Goal: Book appointment/travel/reservation

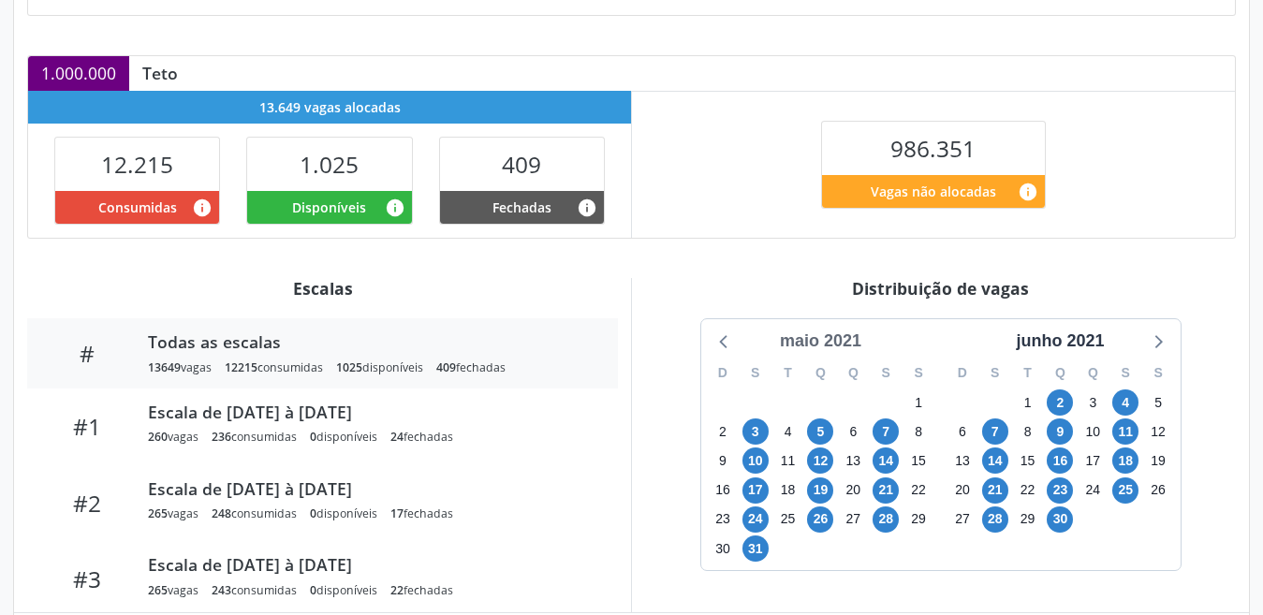
scroll to position [563, 0]
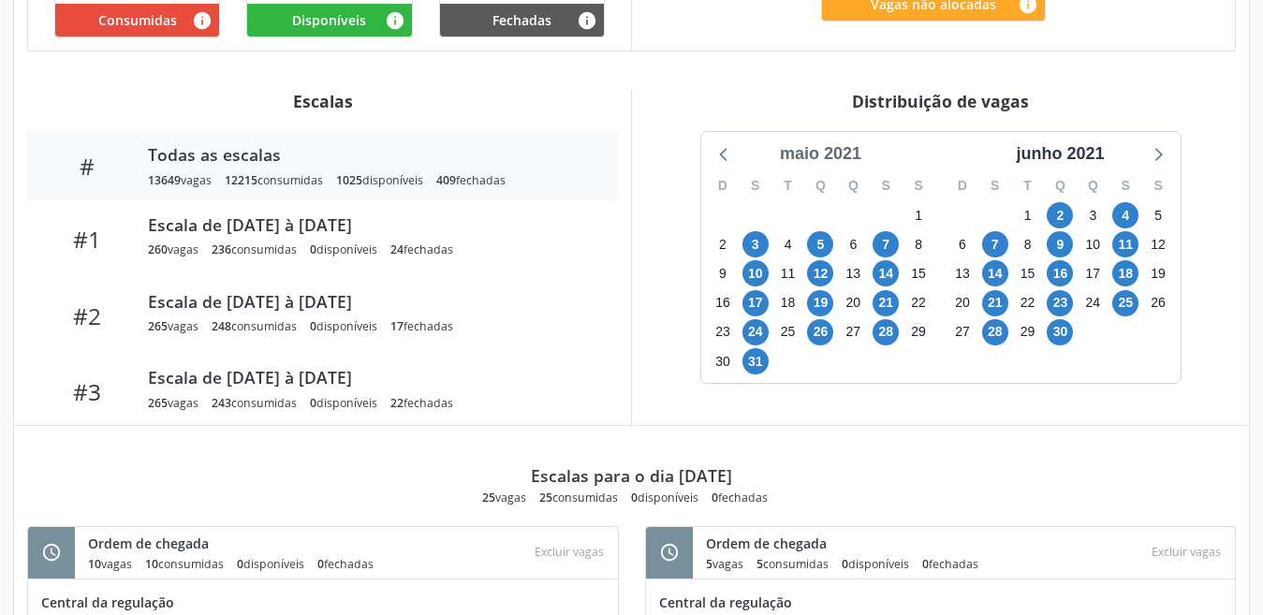
click at [811, 147] on div "maio 2021" at bounding box center [821, 153] width 96 height 25
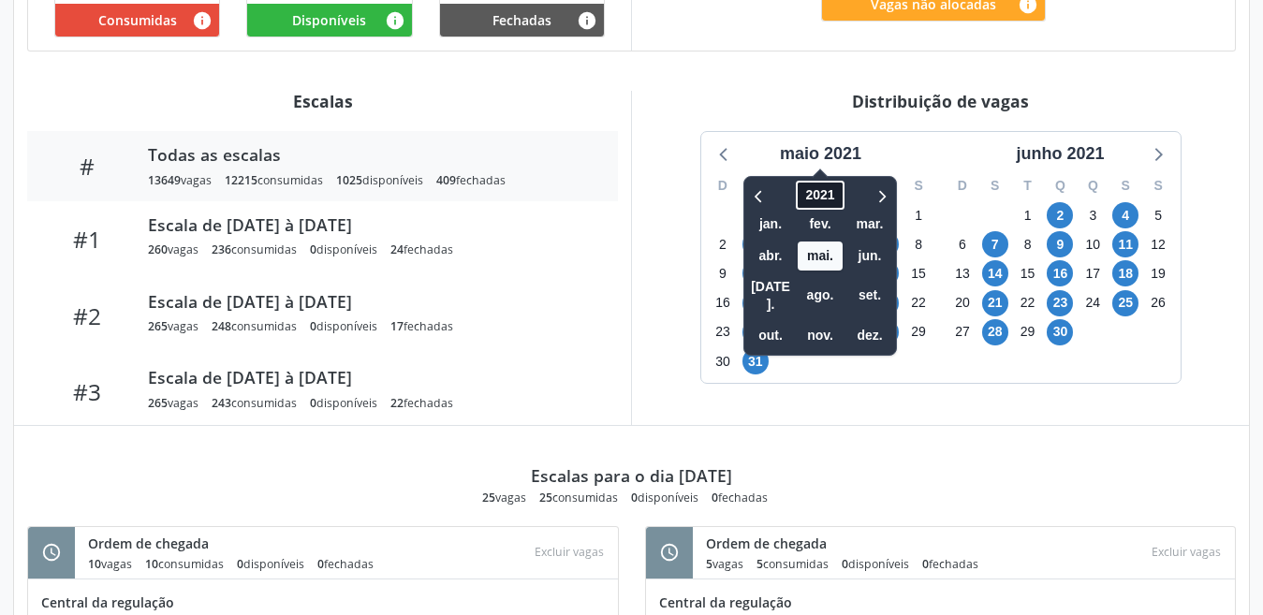
click at [816, 182] on span "2021" at bounding box center [820, 195] width 48 height 29
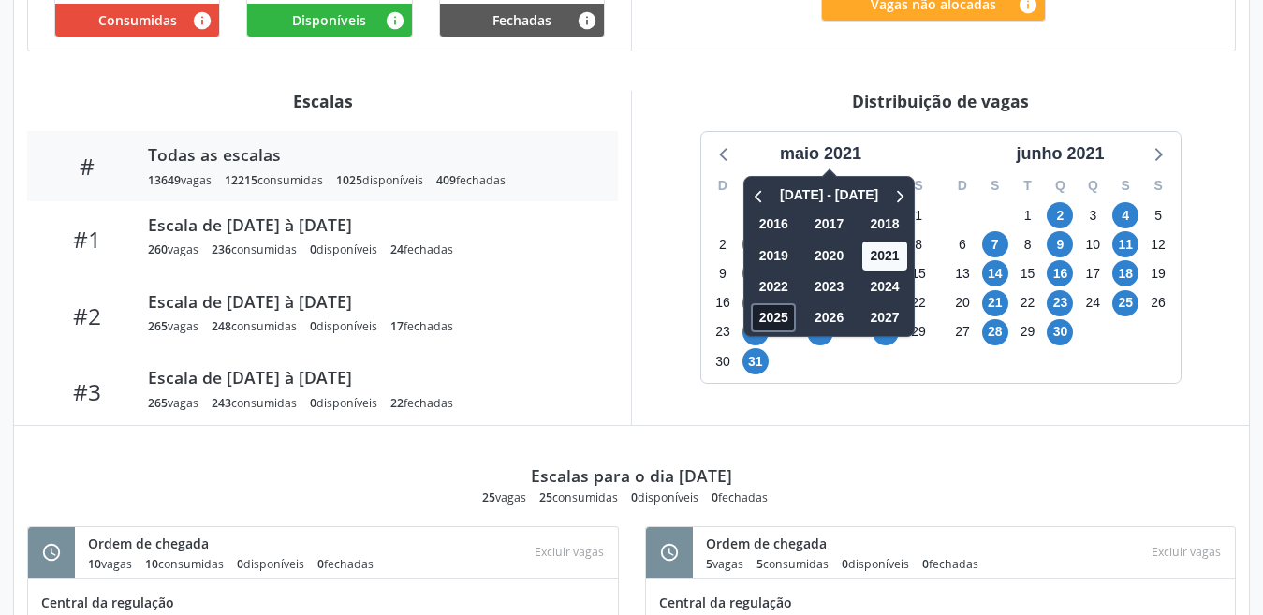
click at [765, 312] on span "2025" at bounding box center [773, 317] width 45 height 29
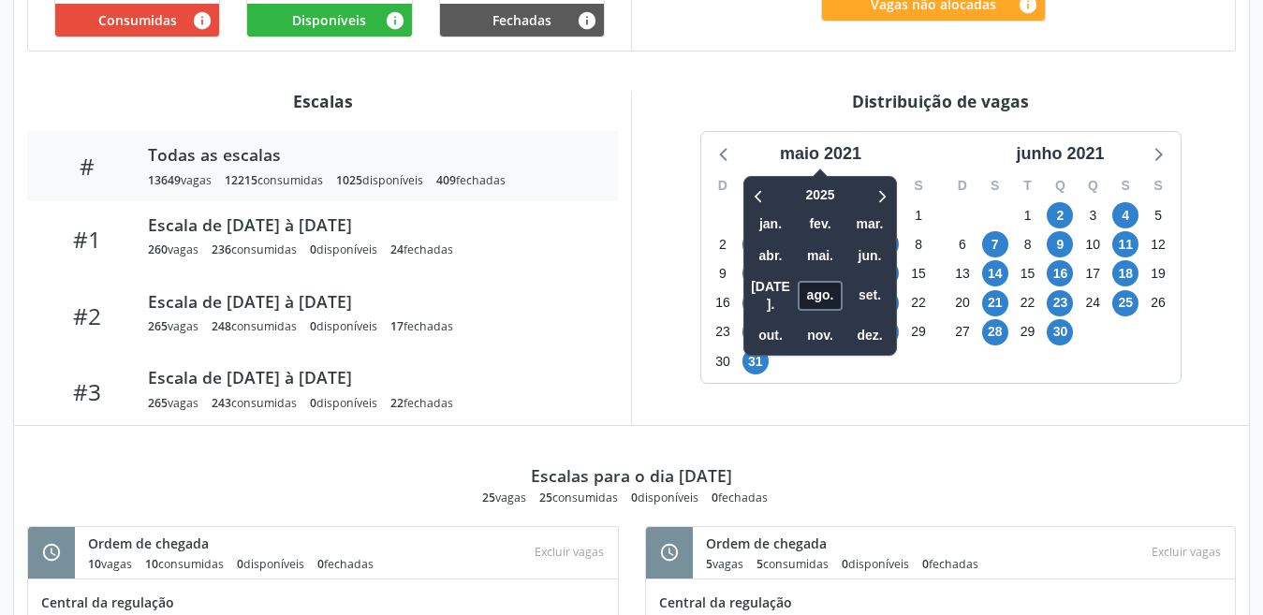
click at [819, 286] on span "ago." at bounding box center [820, 296] width 45 height 29
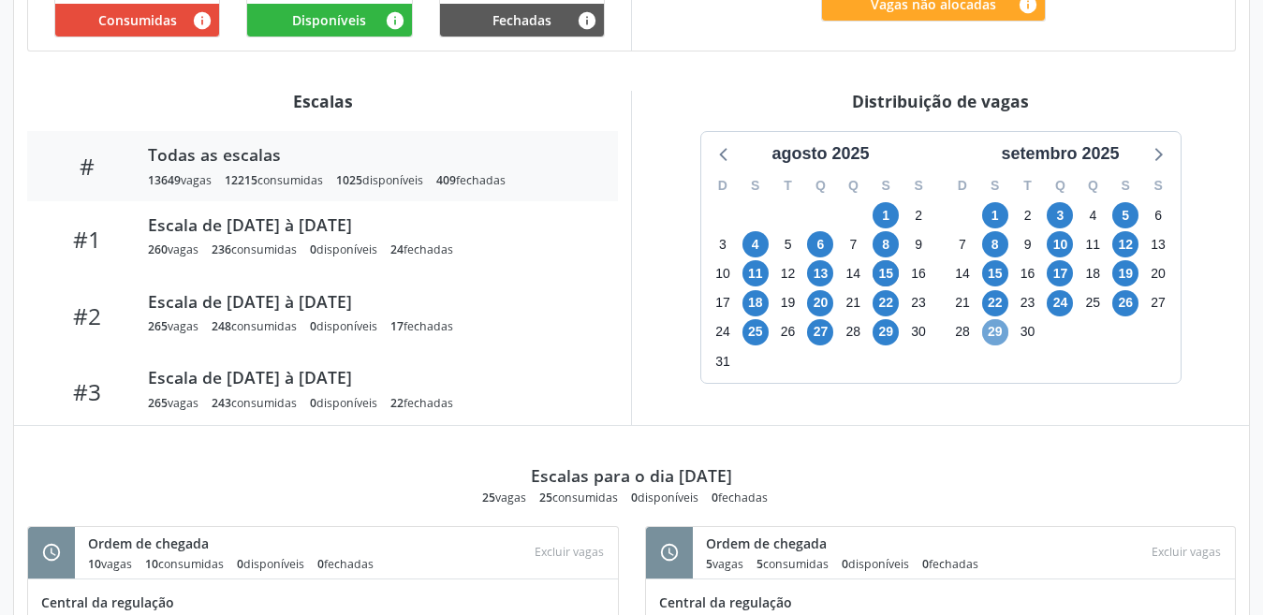
click at [992, 322] on span "29" at bounding box center [995, 332] width 26 height 26
click at [993, 322] on span "29" at bounding box center [995, 332] width 26 height 26
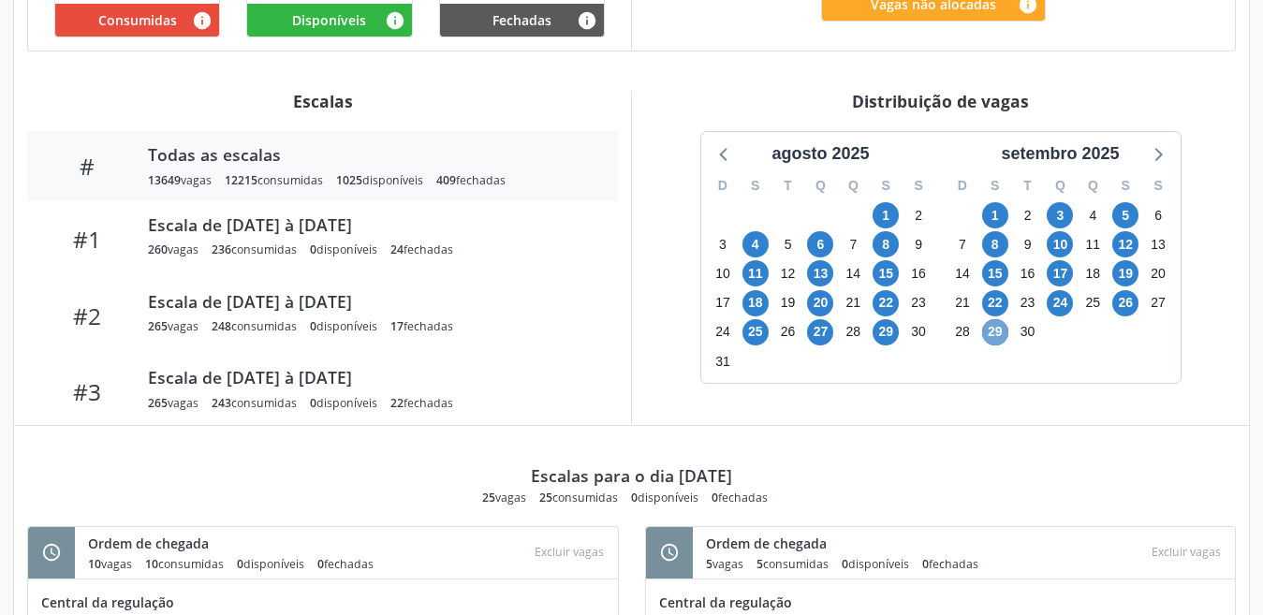
click at [993, 322] on span "29" at bounding box center [995, 332] width 26 height 26
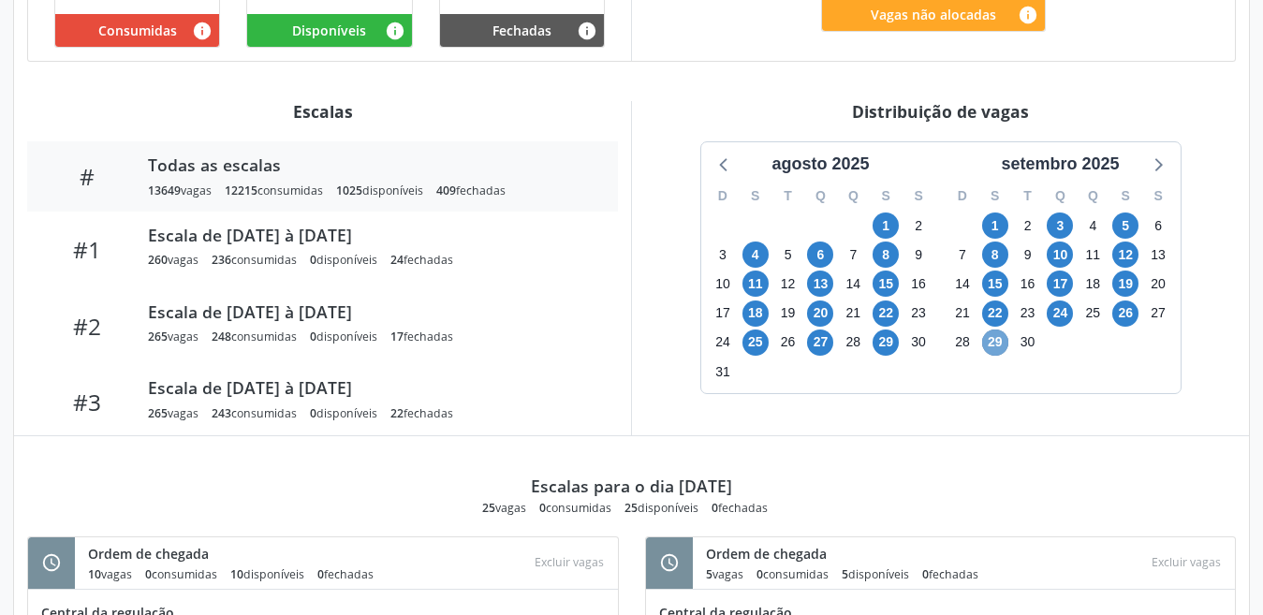
scroll to position [576, 0]
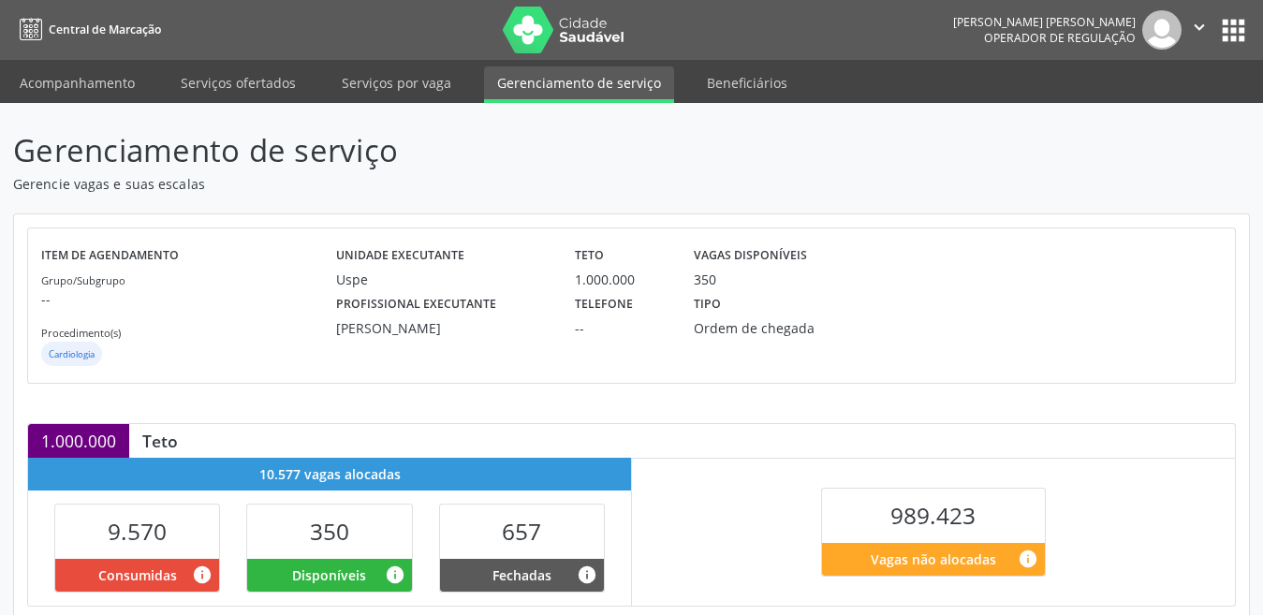
scroll to position [375, 0]
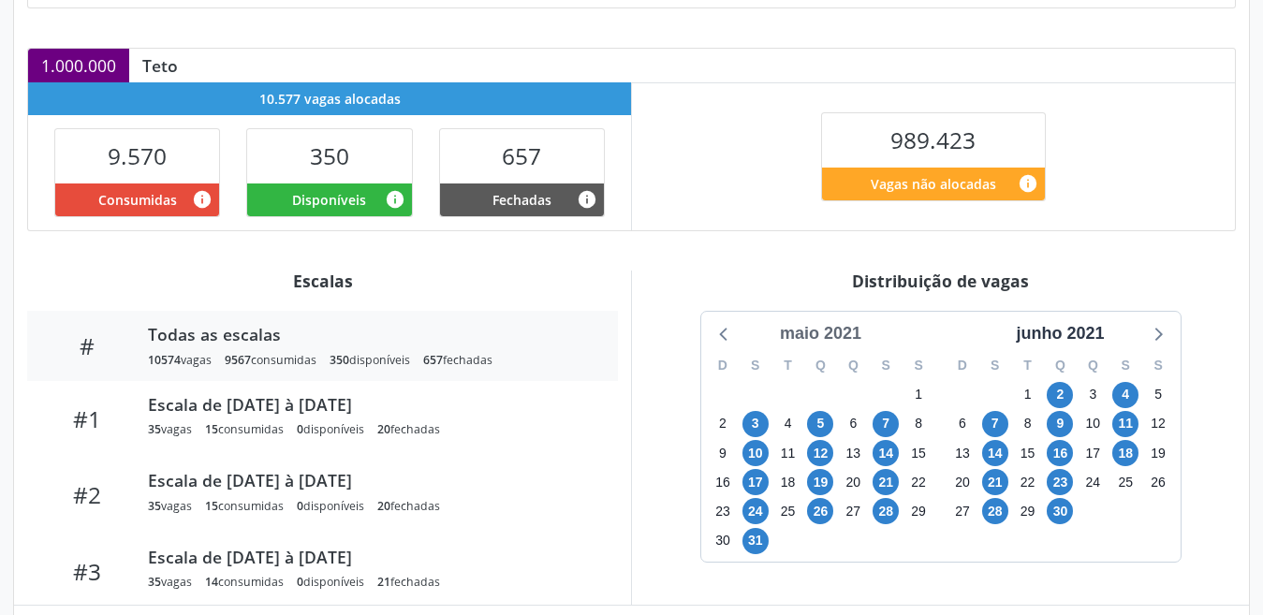
click at [822, 332] on div "maio 2021" at bounding box center [821, 333] width 96 height 25
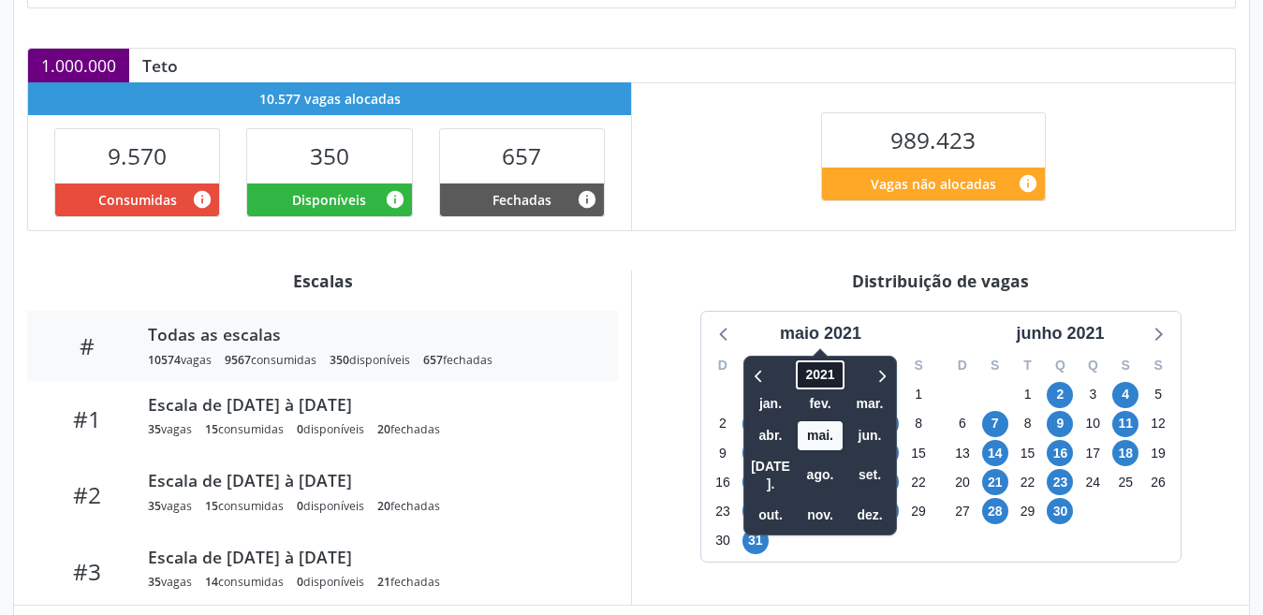
click at [825, 377] on span "2021" at bounding box center [820, 375] width 48 height 29
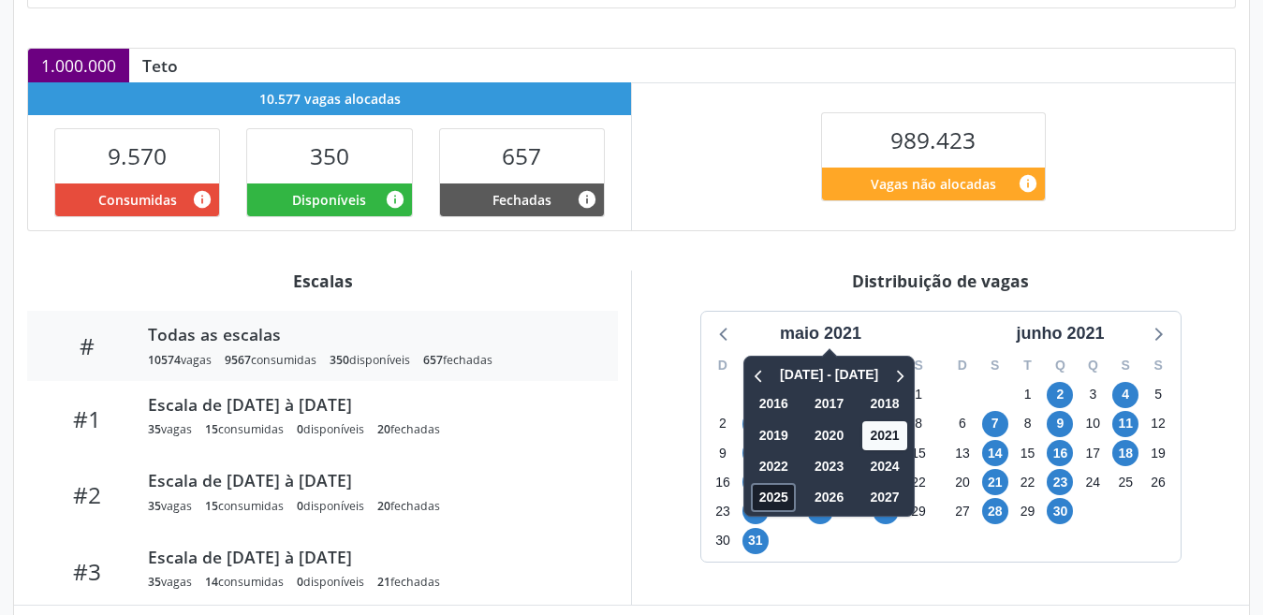
click at [764, 500] on span "2025" at bounding box center [773, 497] width 45 height 29
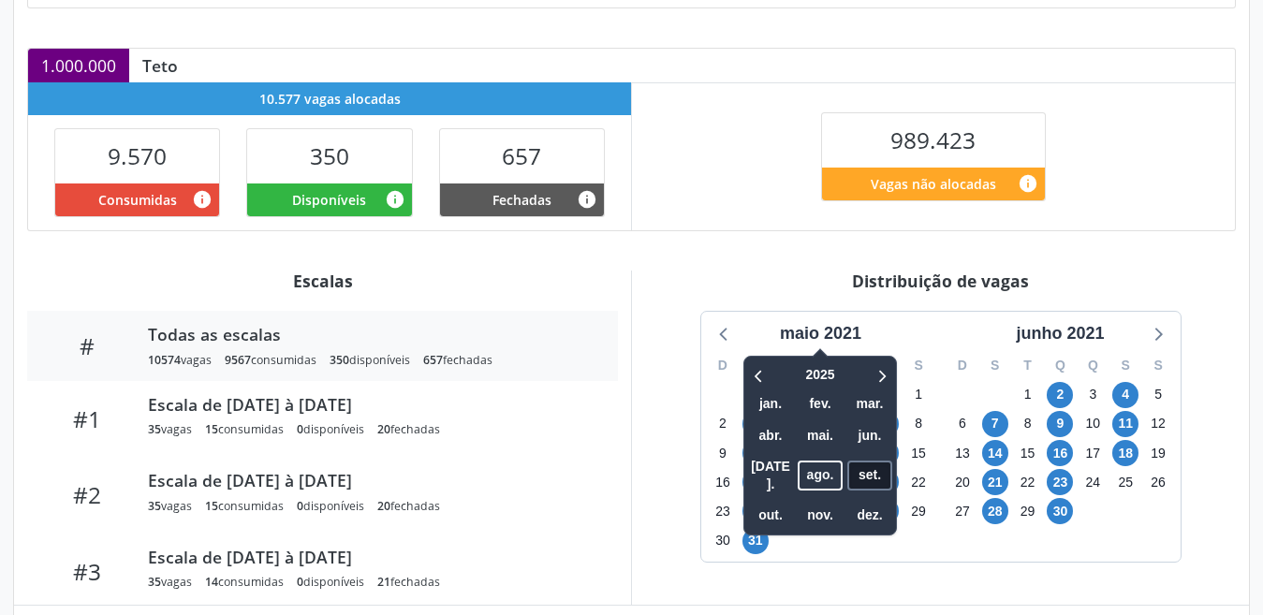
click at [861, 466] on span "set." at bounding box center [869, 475] width 45 height 29
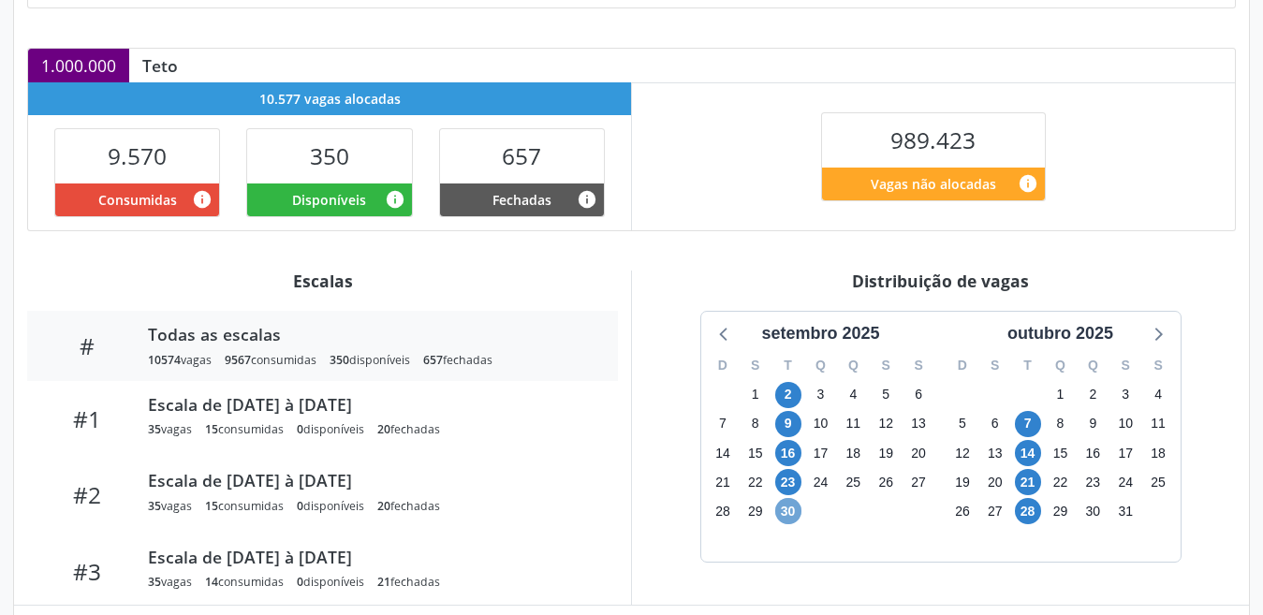
click at [781, 511] on span "30" at bounding box center [788, 511] width 26 height 26
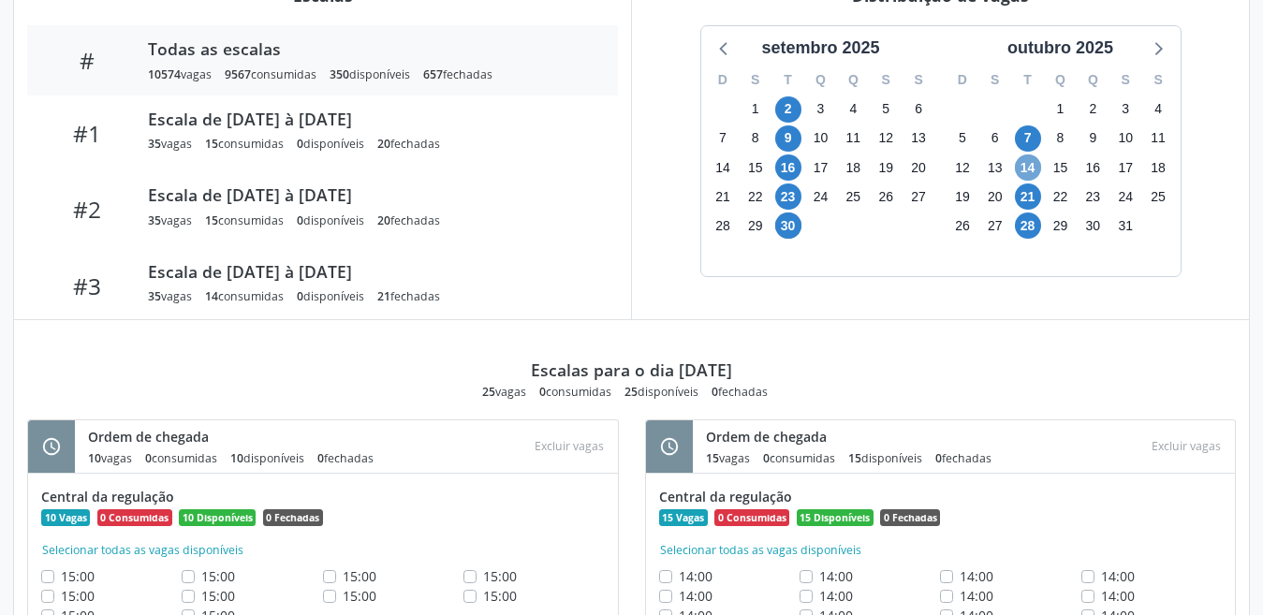
scroll to position [672, 0]
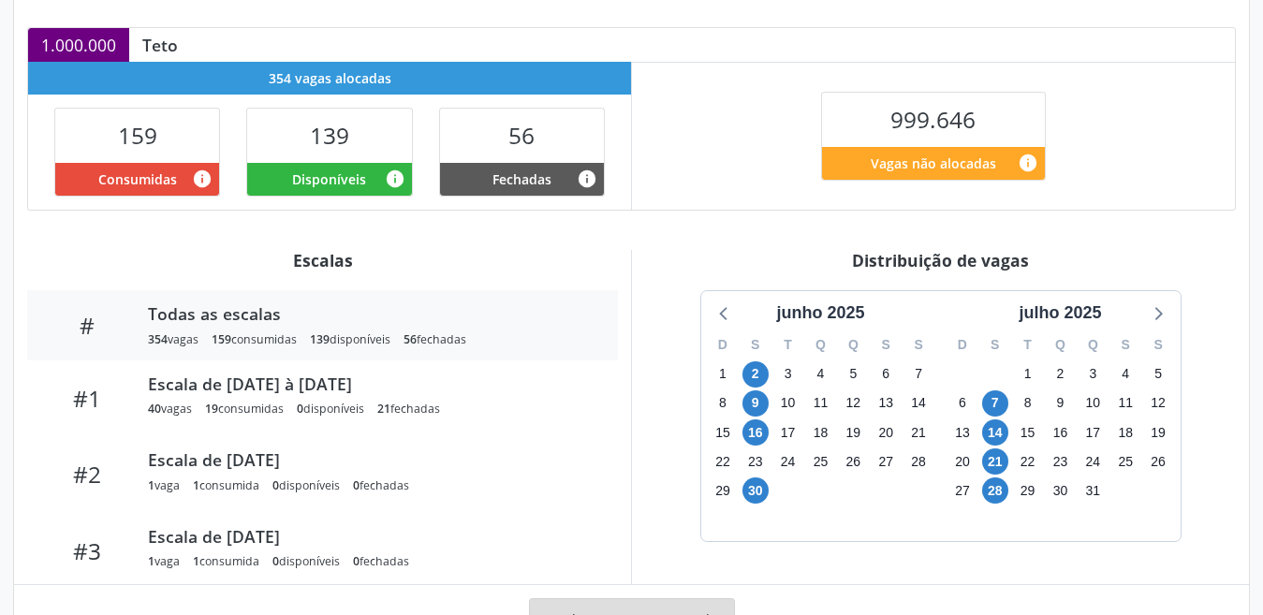
scroll to position [449, 0]
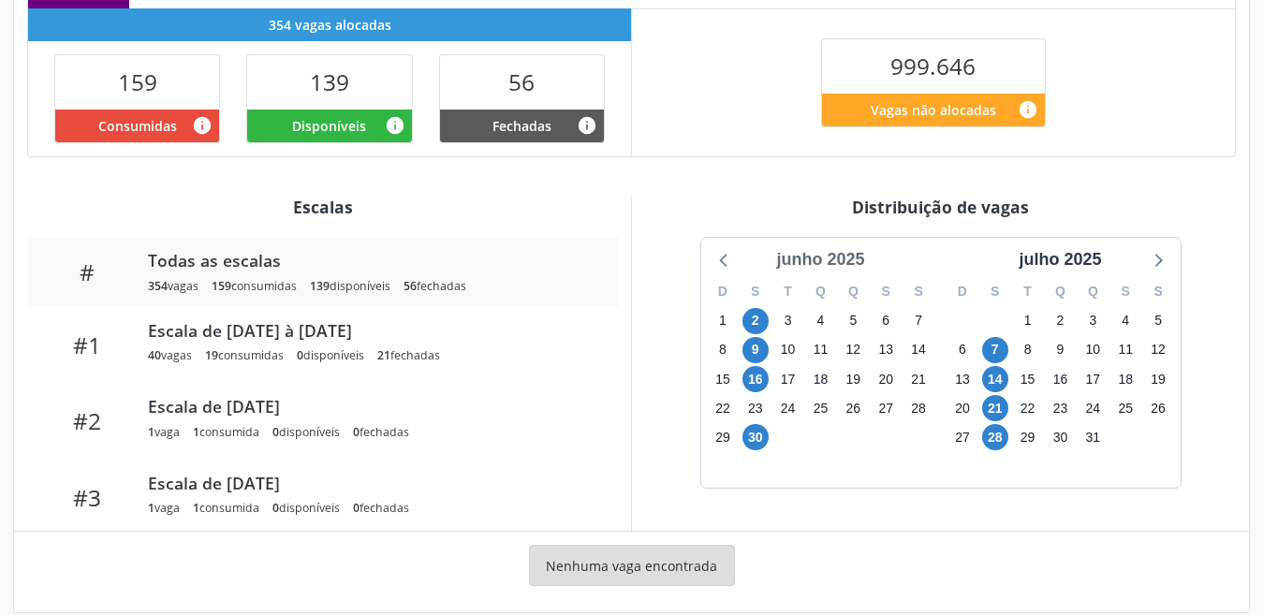
click at [833, 254] on div "junho 2025" at bounding box center [820, 259] width 103 height 25
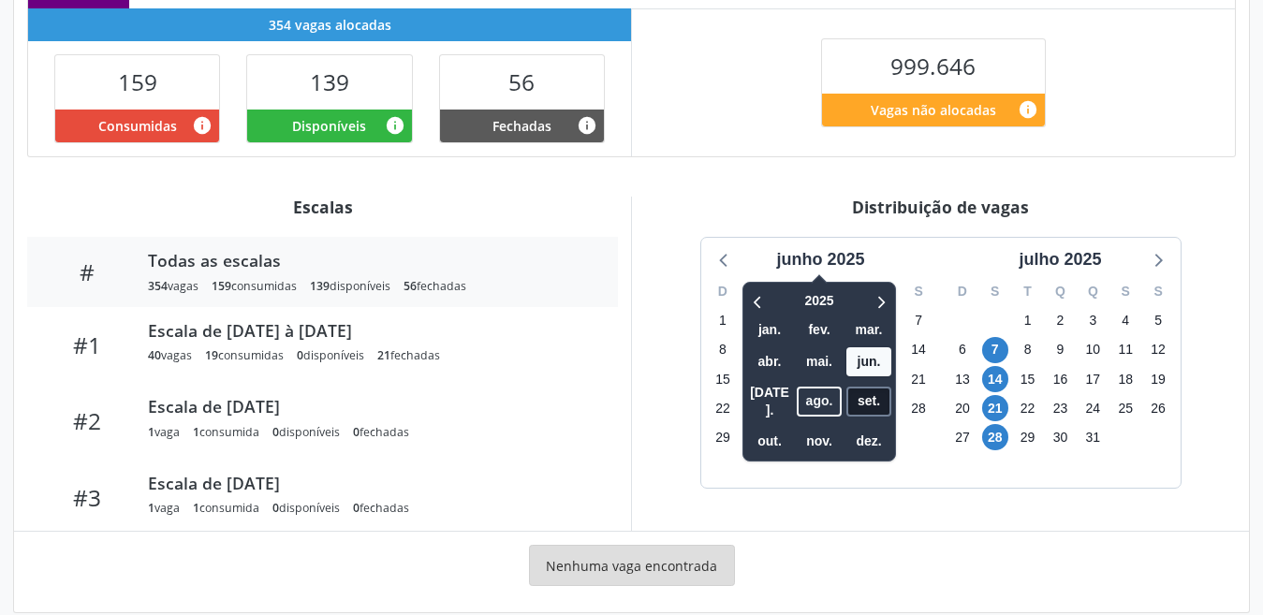
click at [860, 395] on span "set." at bounding box center [868, 401] width 45 height 29
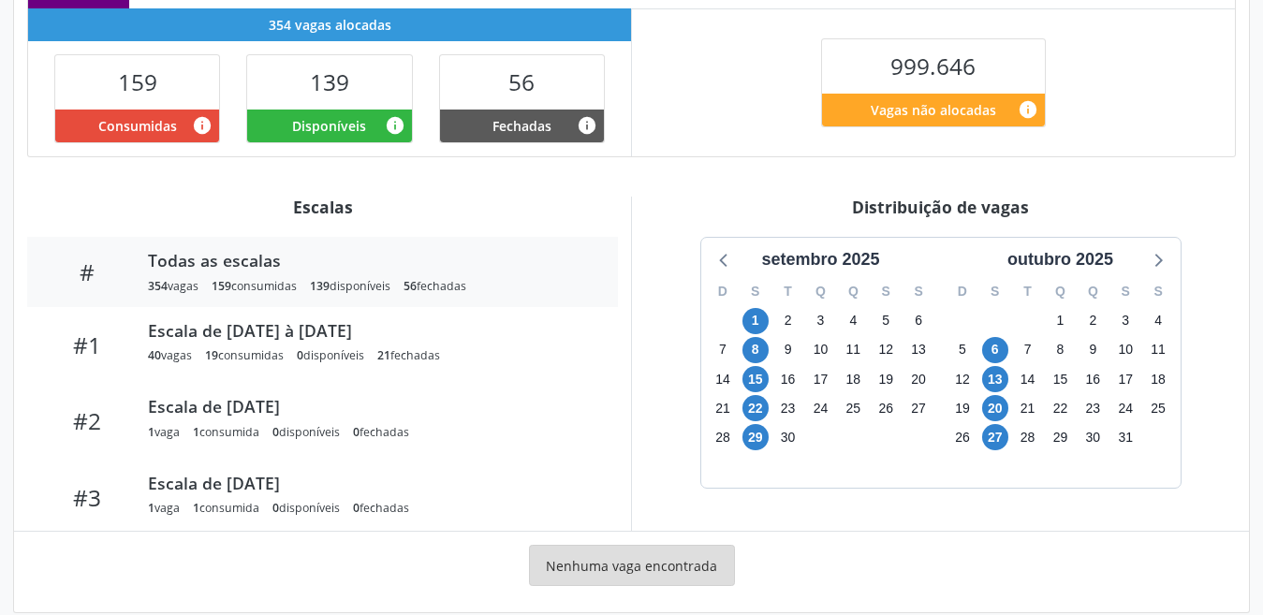
click at [860, 395] on div "25" at bounding box center [853, 408] width 26 height 29
click at [755, 430] on span "29" at bounding box center [756, 437] width 26 height 26
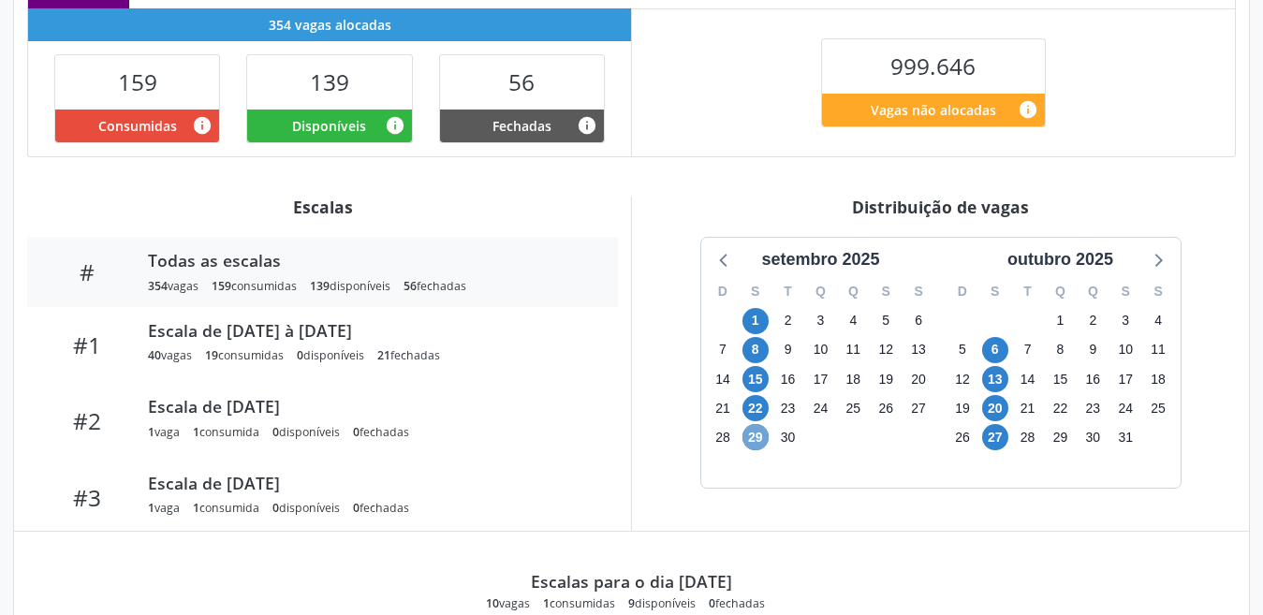
scroll to position [0, 0]
